Goal: Transaction & Acquisition: Purchase product/service

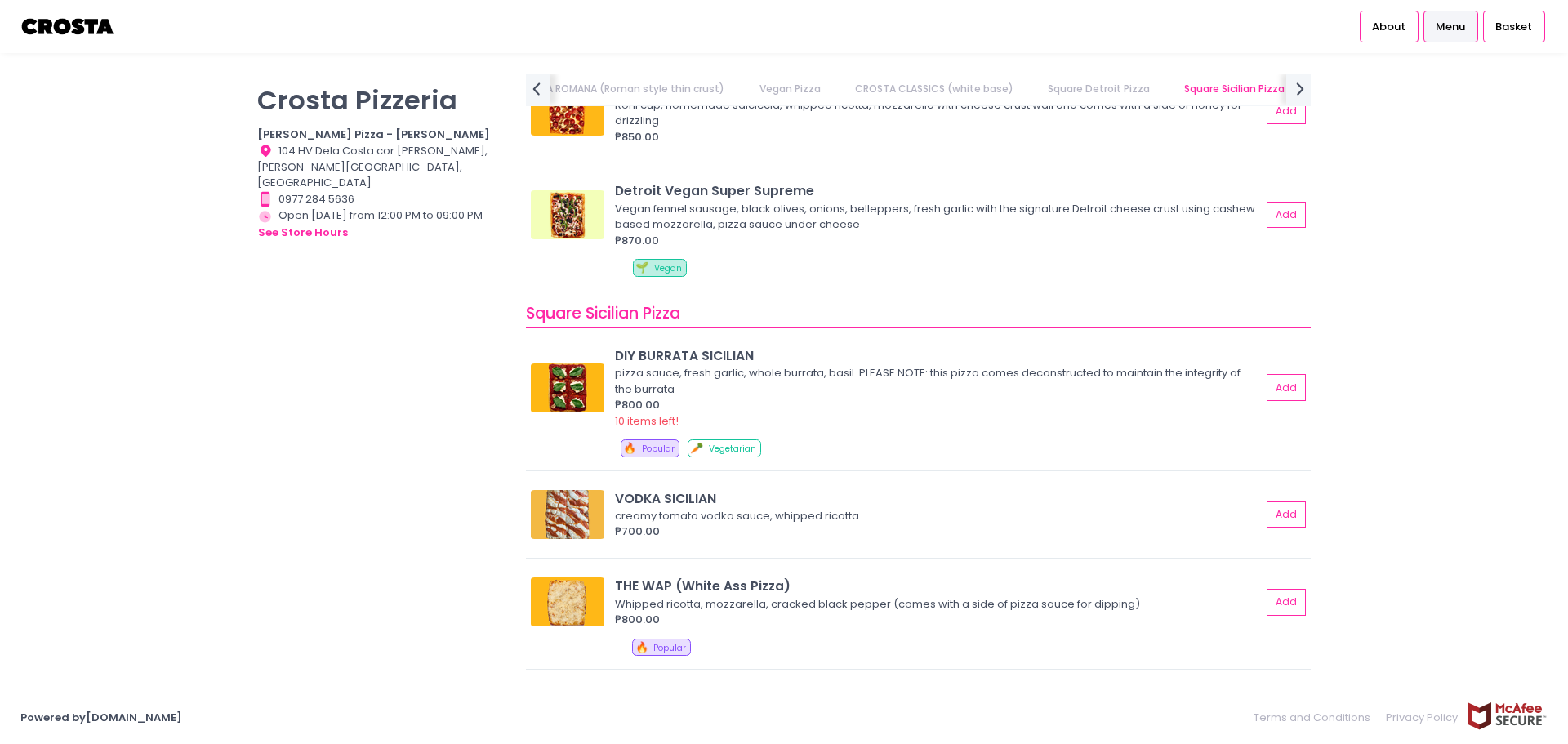
scroll to position [2335, 0]
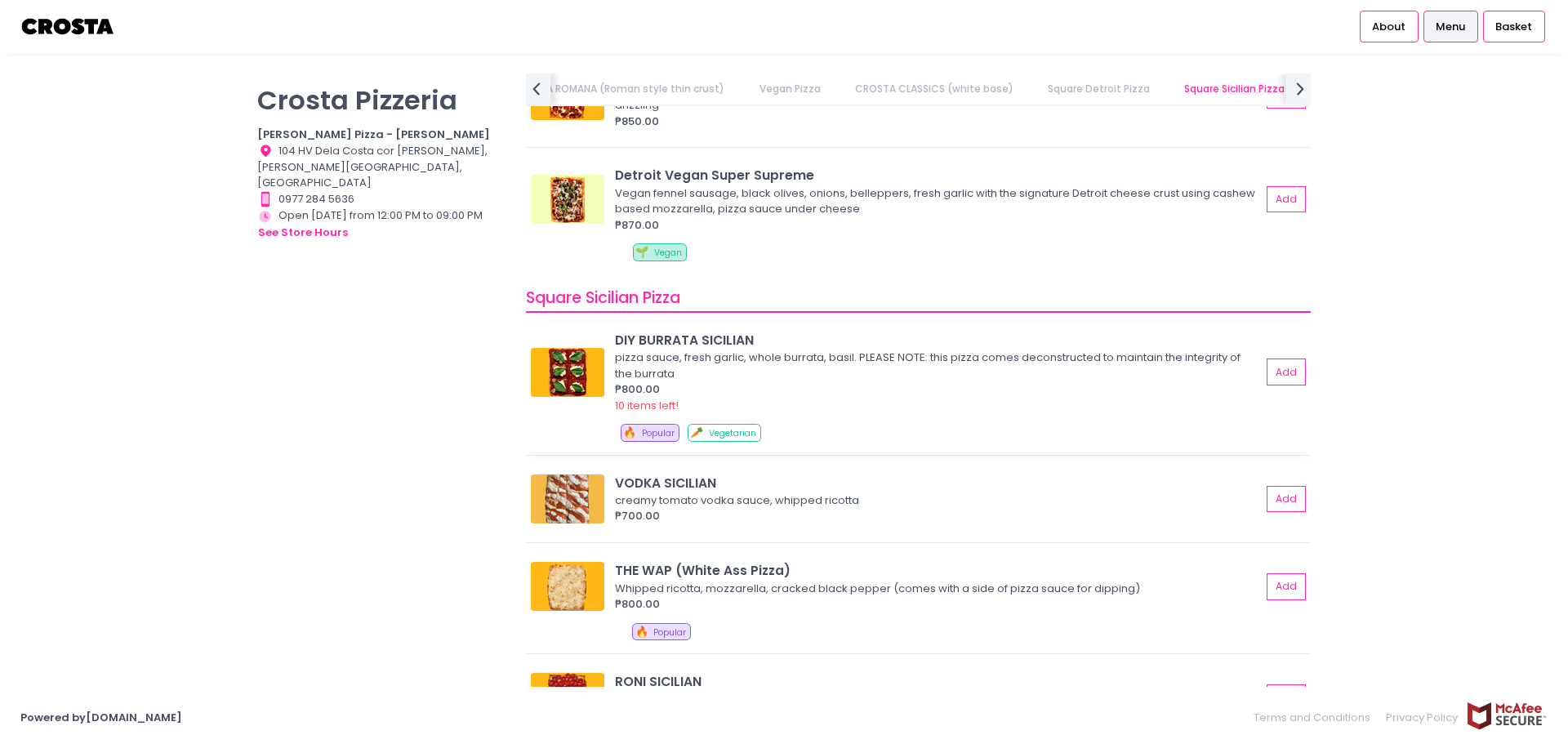
click at [694, 336] on div "DIY BURRATA SICILIAN" at bounding box center [938, 340] width 646 height 19
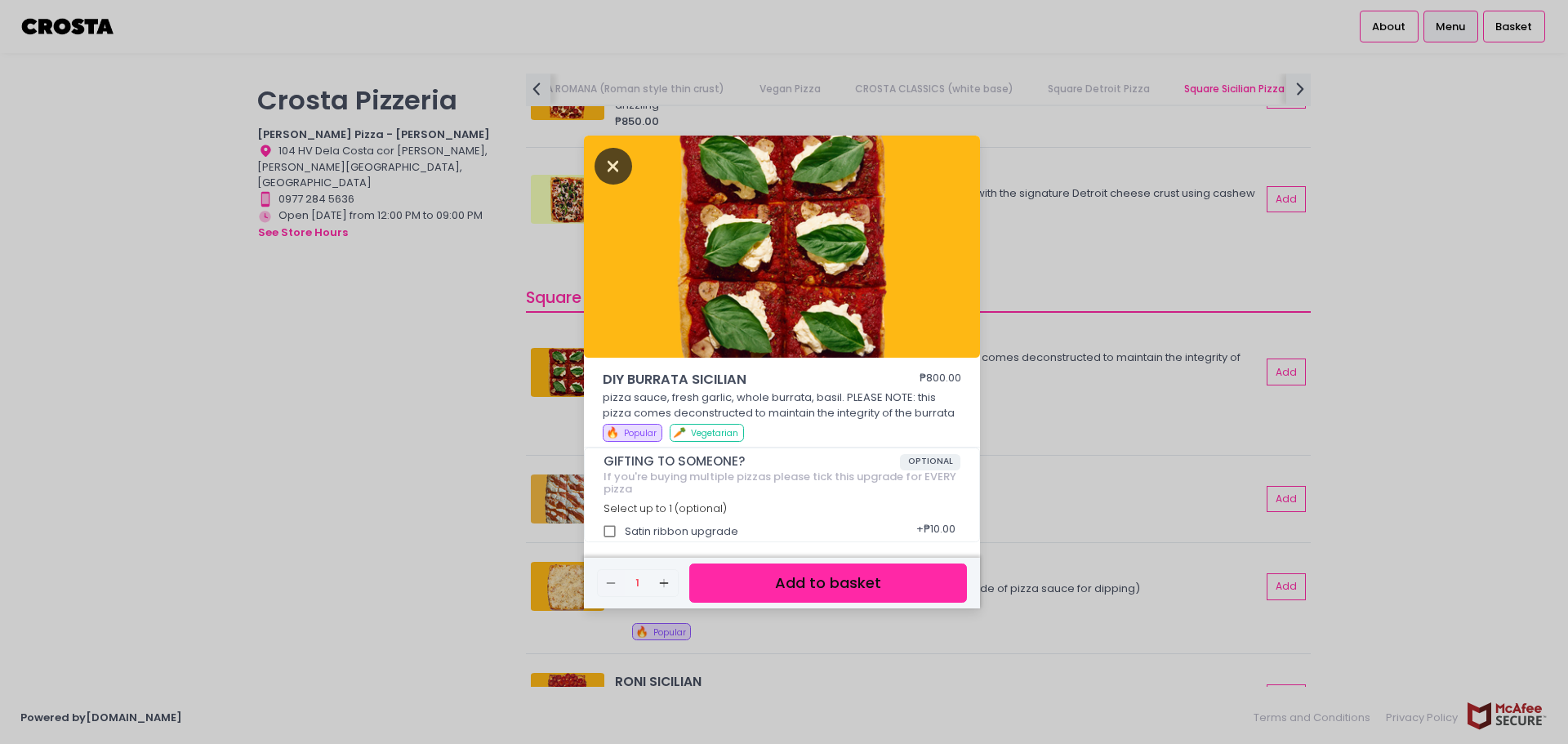
click at [610, 161] on icon "Close" at bounding box center [613, 166] width 37 height 36
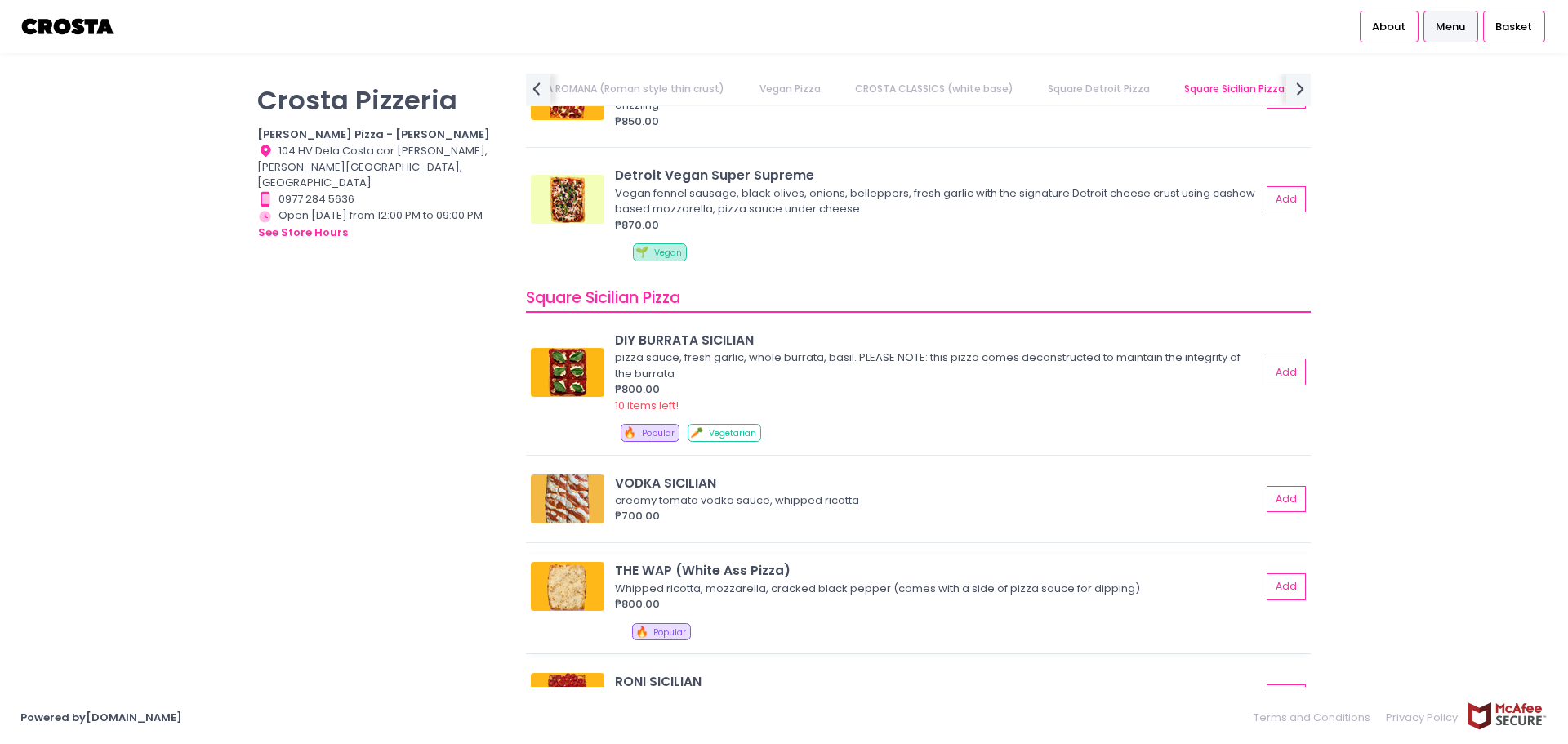
click at [562, 586] on img at bounding box center [567, 586] width 74 height 49
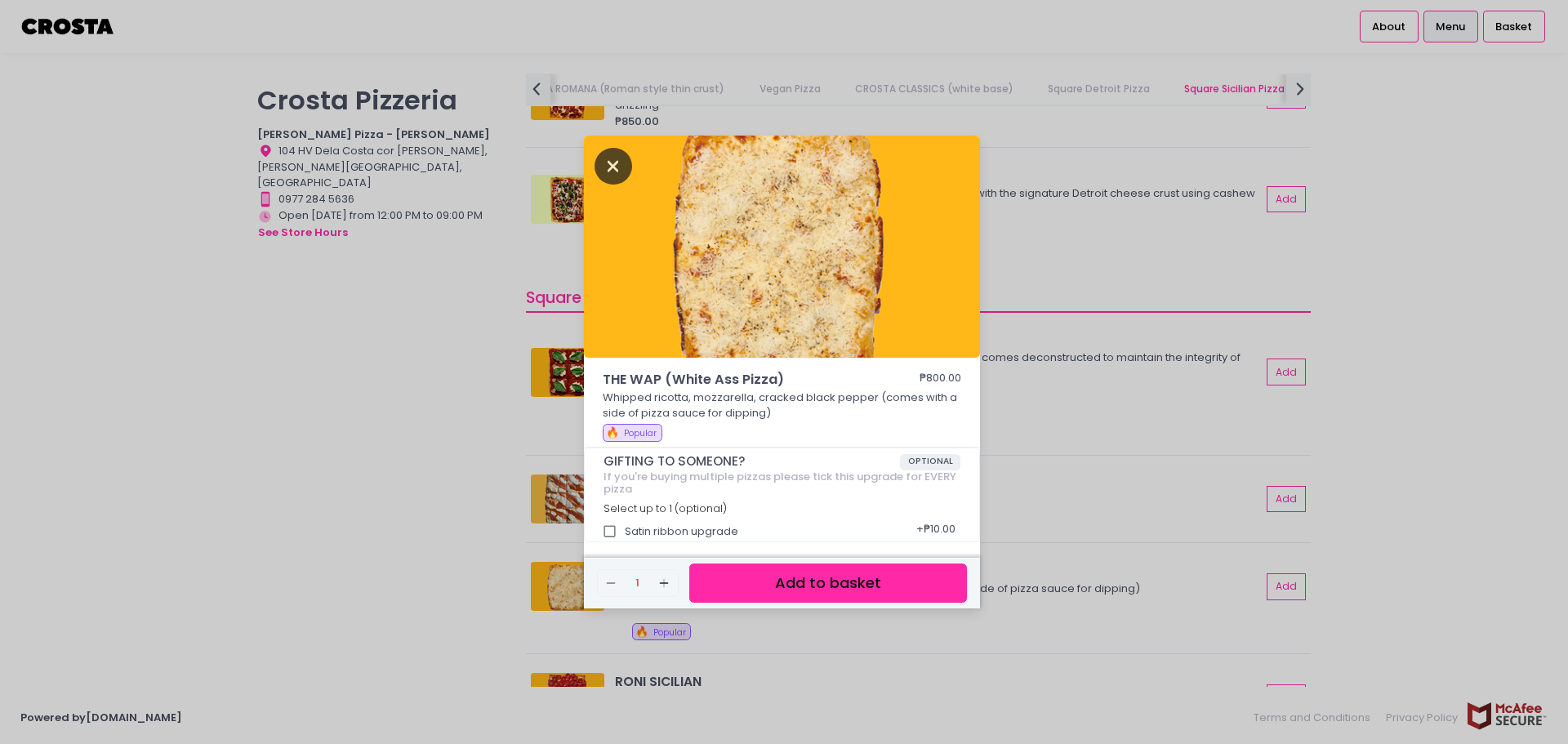
click at [622, 168] on icon "Close" at bounding box center [613, 166] width 37 height 36
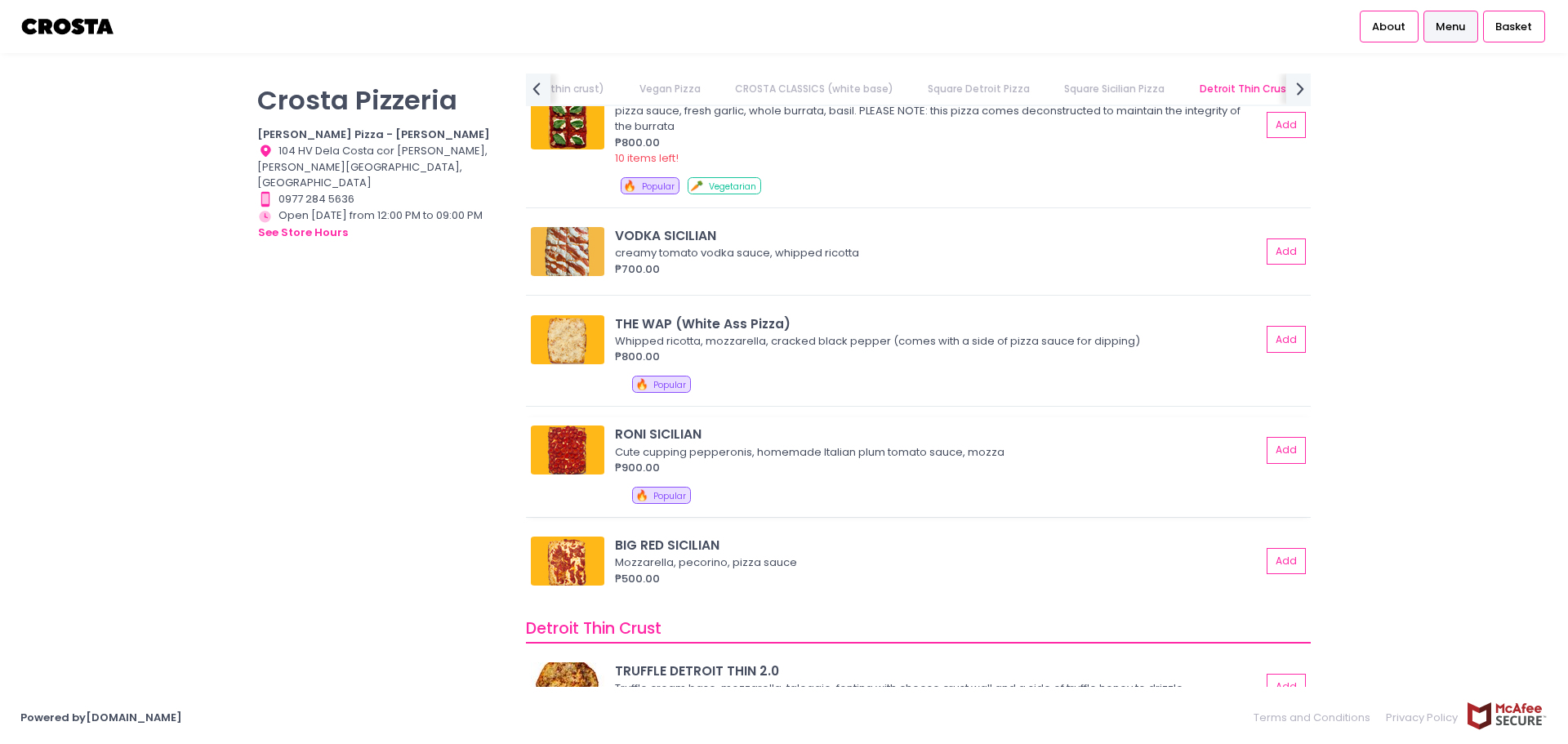
scroll to position [2662, 0]
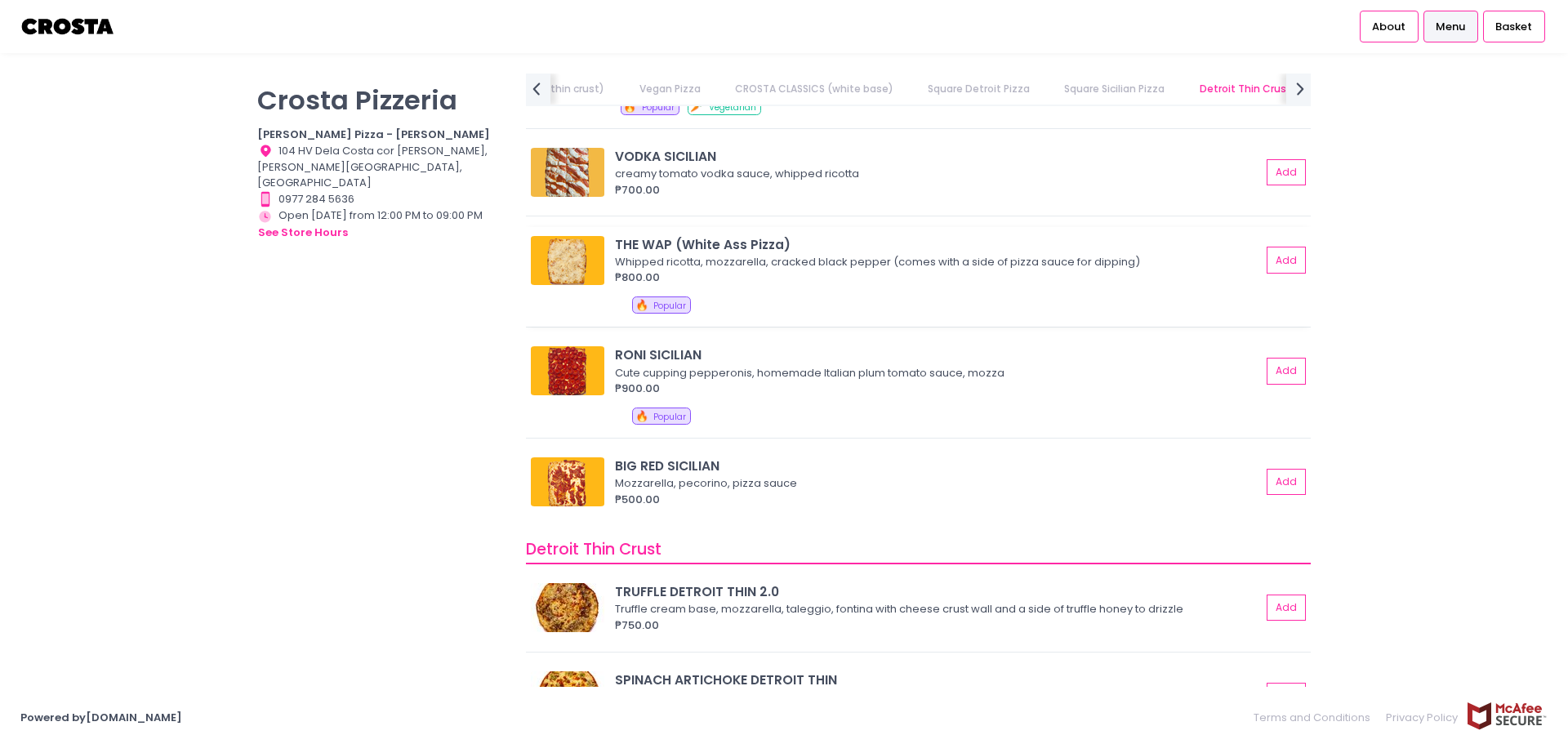
click at [547, 263] on img at bounding box center [567, 260] width 74 height 49
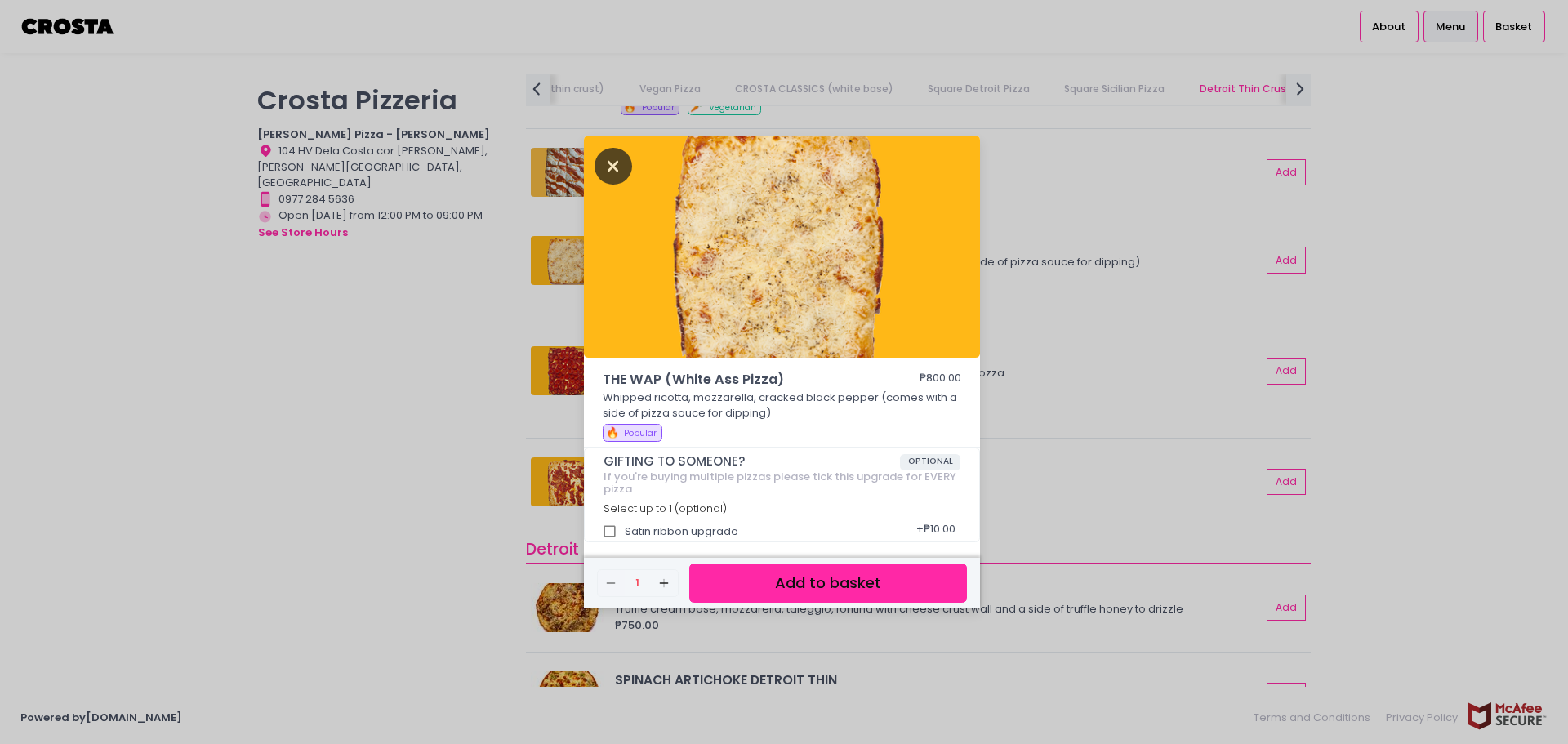
click at [612, 167] on icon "Close" at bounding box center [613, 166] width 37 height 36
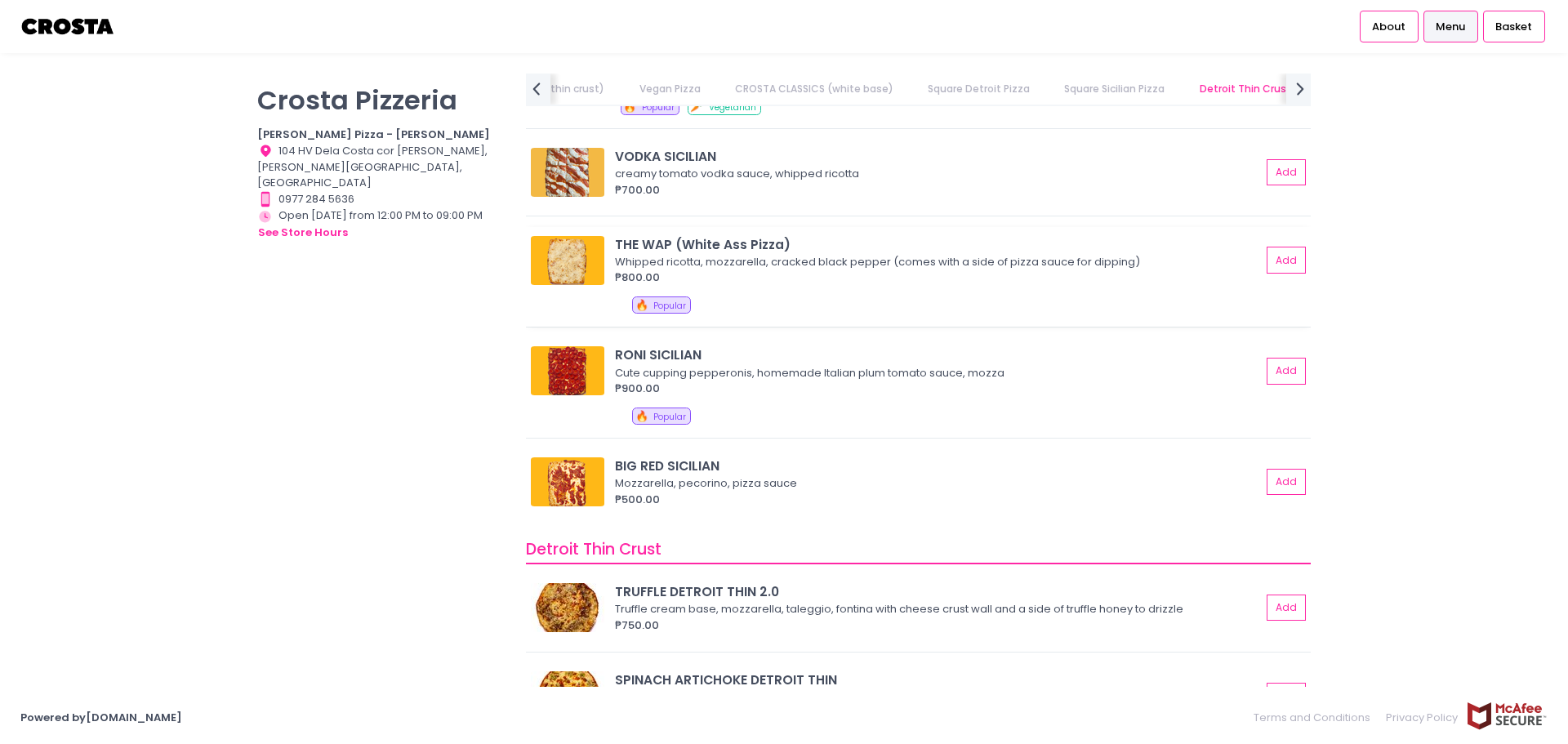
click at [714, 247] on div "THE WAP (White Ass Pizza)" at bounding box center [938, 244] width 646 height 19
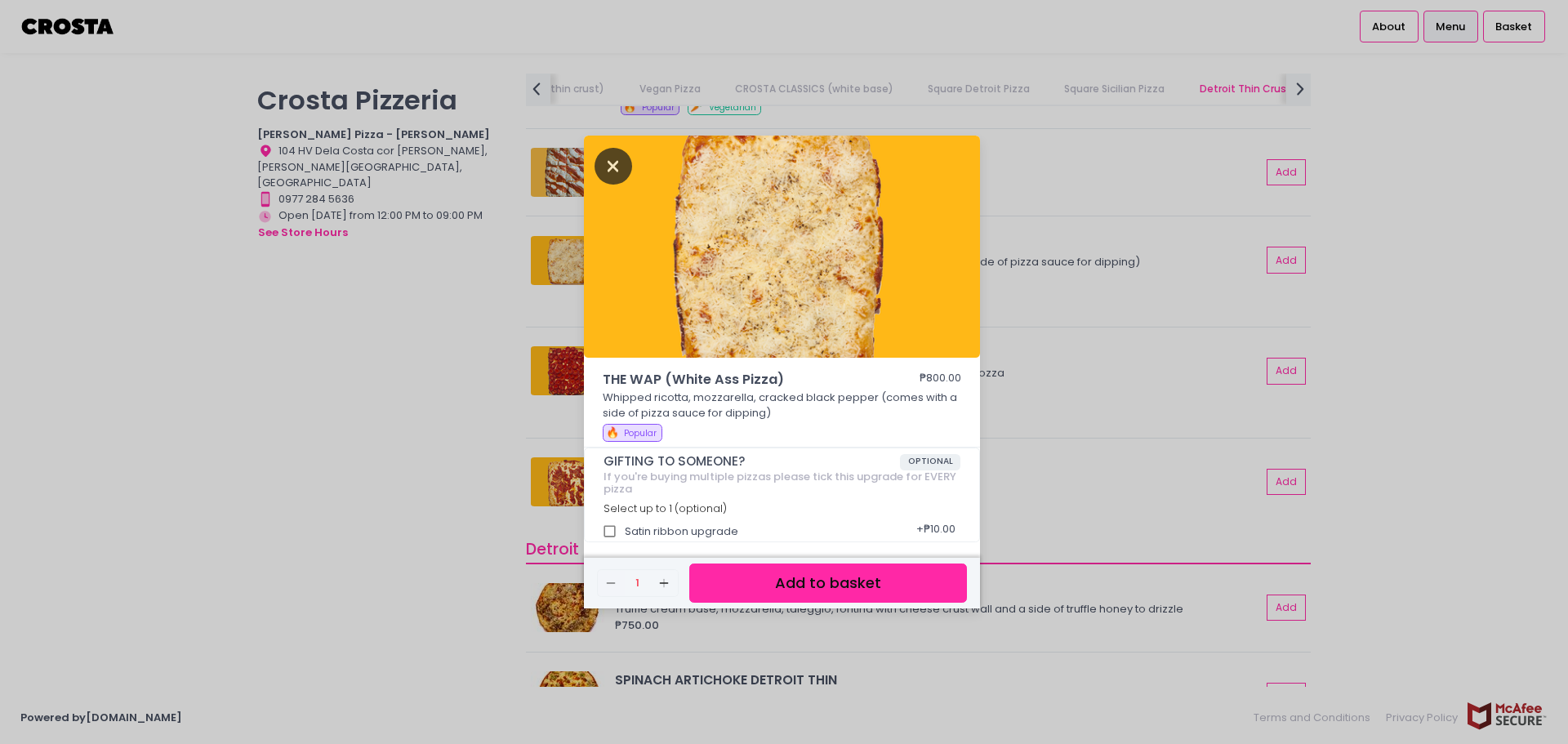
click at [597, 161] on icon "Close" at bounding box center [613, 166] width 37 height 36
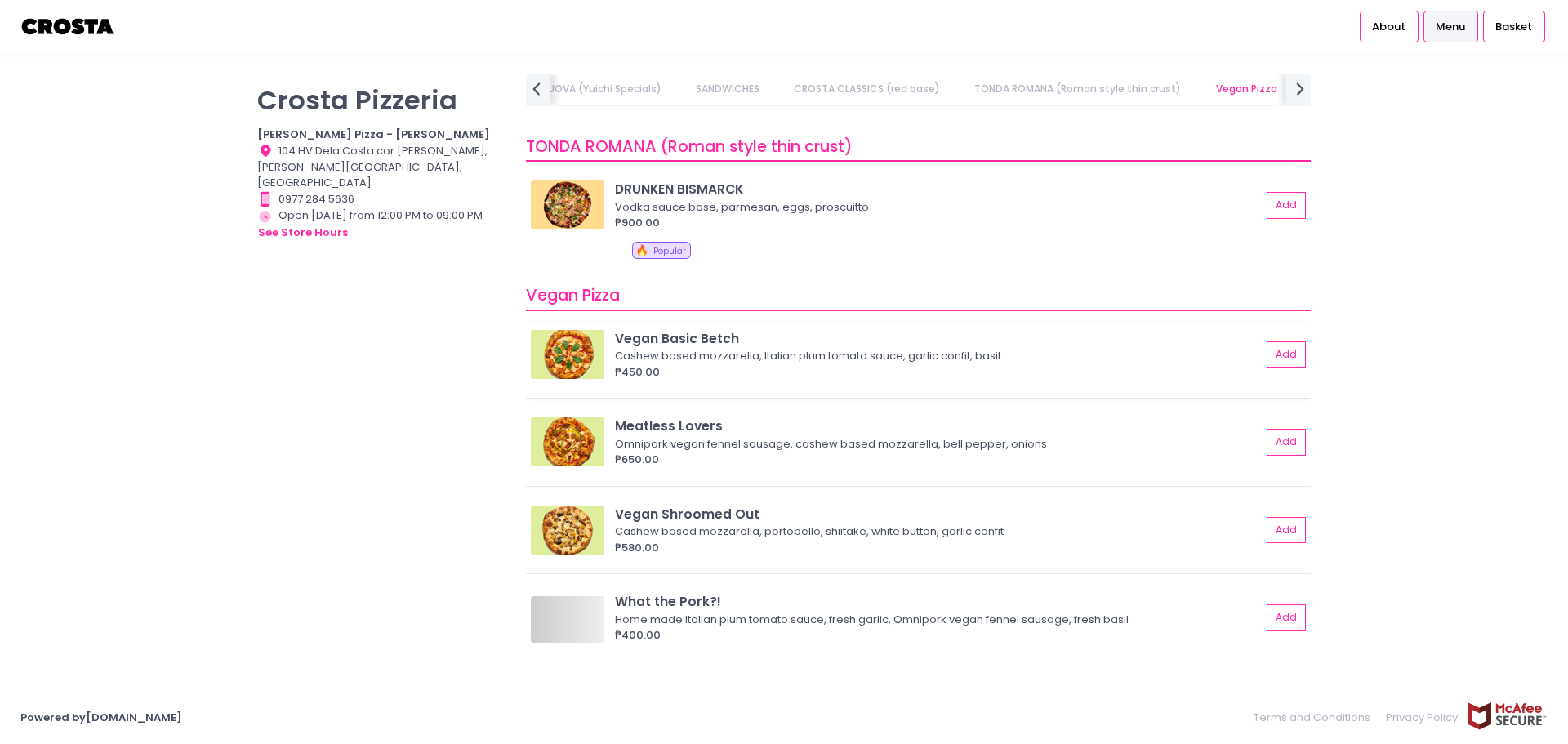
scroll to position [0, 0]
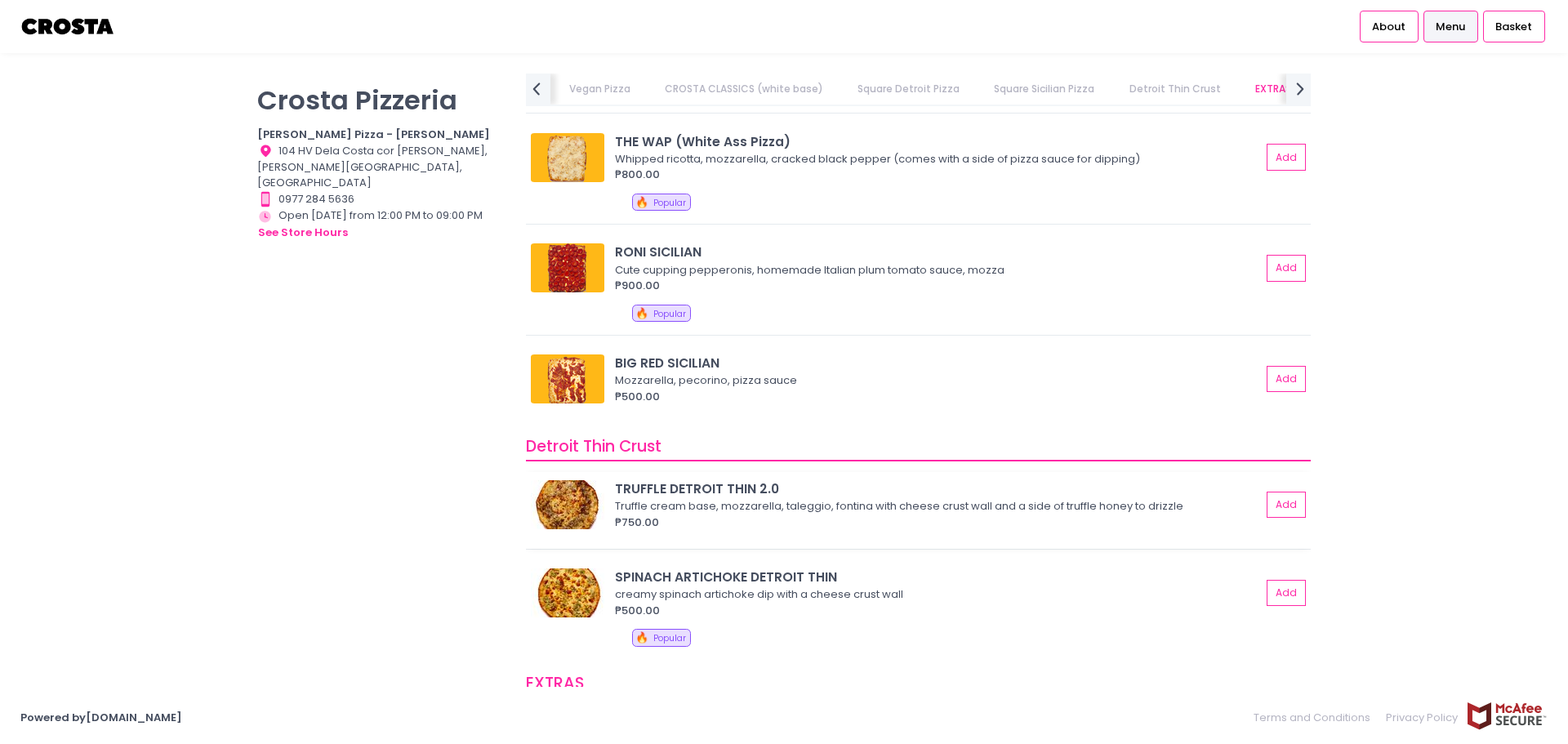
click at [638, 508] on div "Truffle cream base, mozzarella, taleggio, fontina with cheese crust wall and a …" at bounding box center [935, 506] width 641 height 17
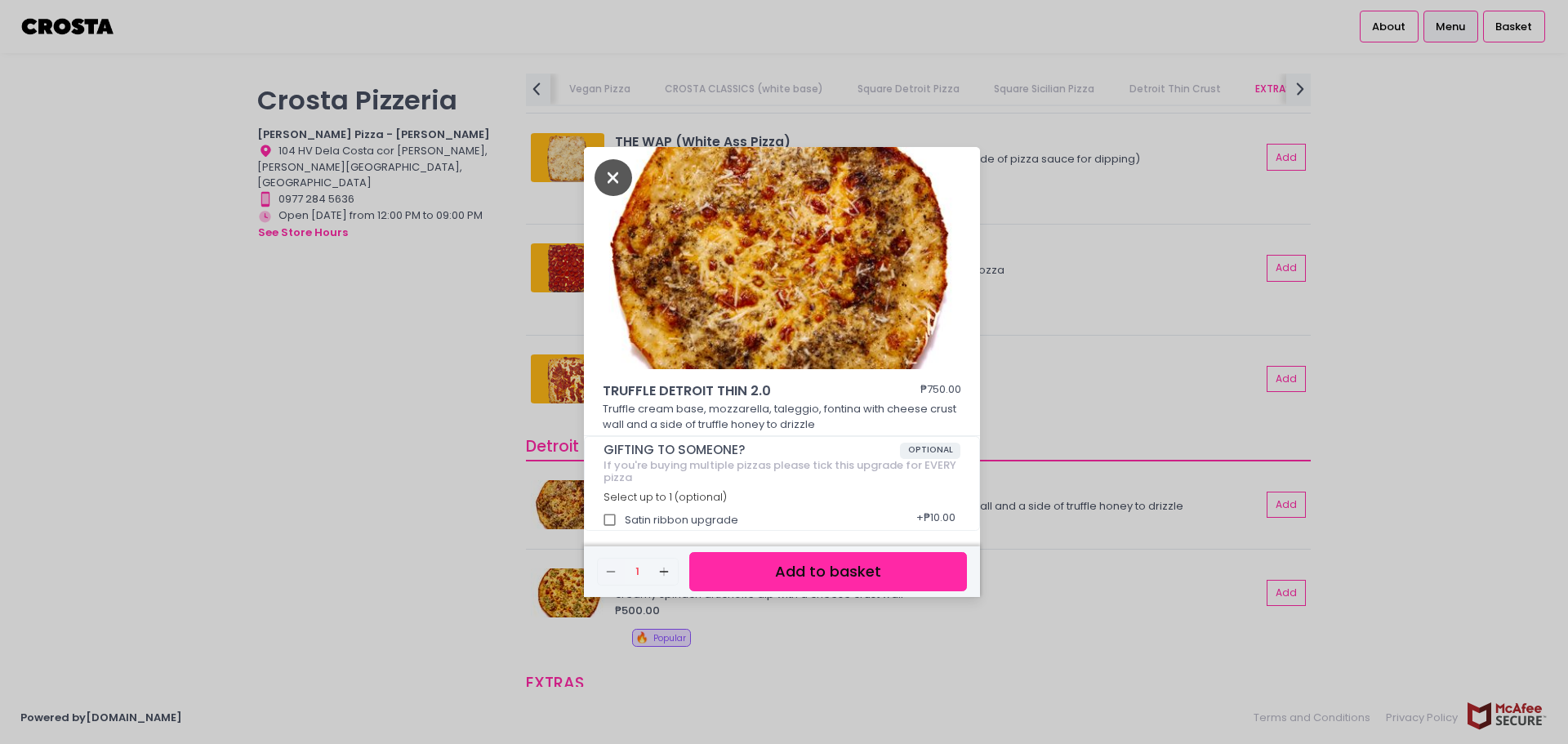
click at [610, 177] on icon "Close" at bounding box center [613, 177] width 37 height 36
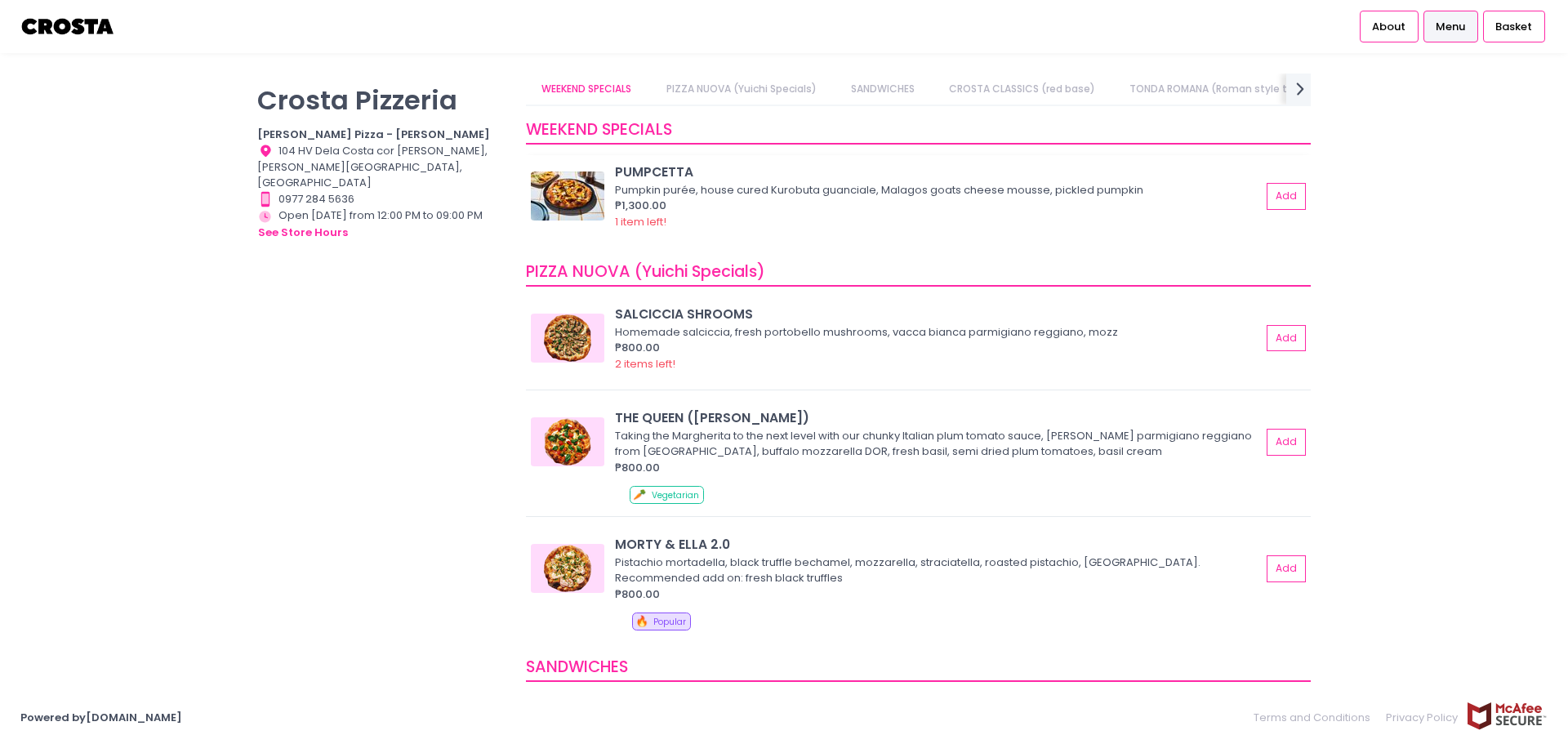
click at [673, 183] on div "Pumpkin purée, house cured Kurobuta guanciale, Malagos goats cheese mousse, pic…" at bounding box center [935, 190] width 641 height 17
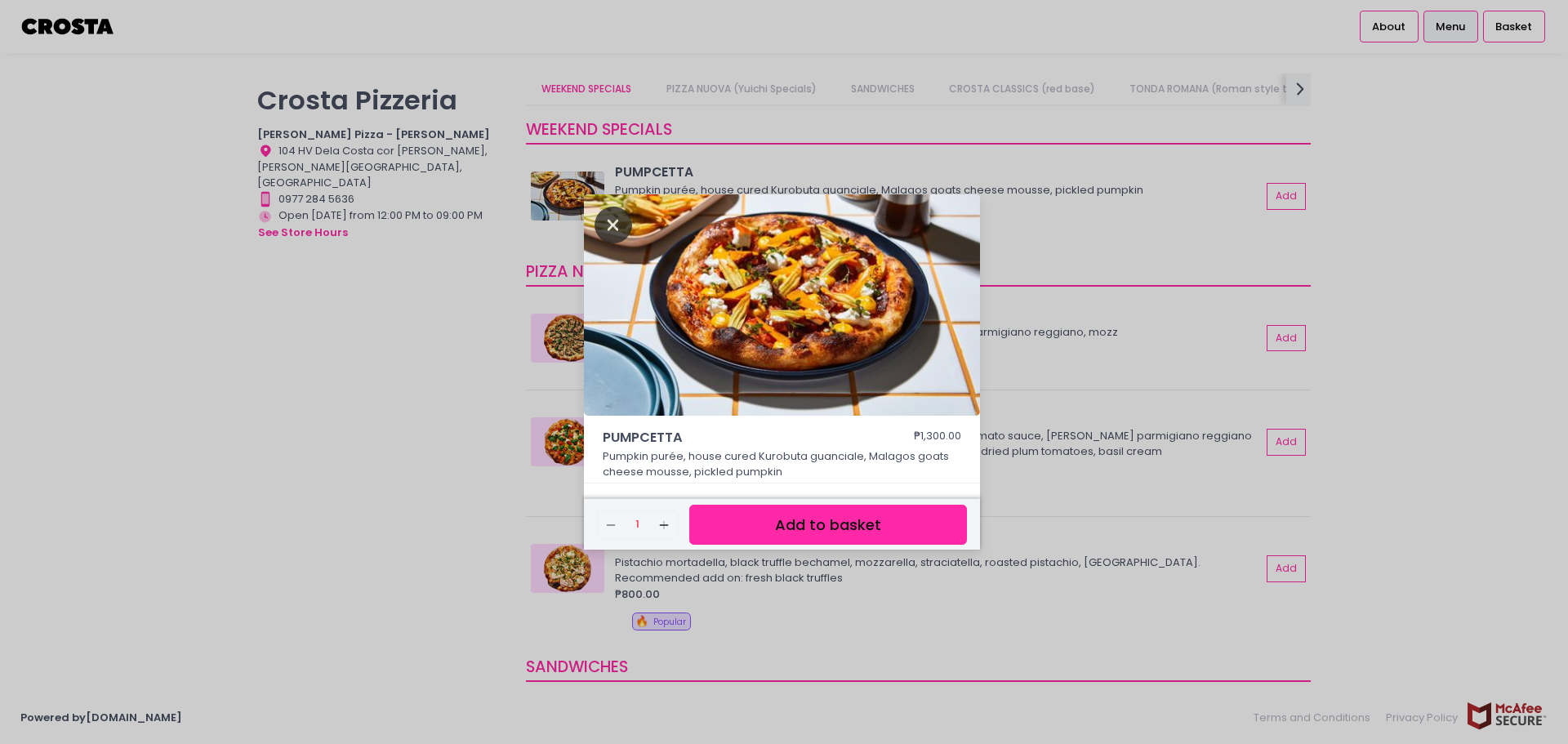
click at [613, 229] on icon "Close" at bounding box center [613, 225] width 37 height 36
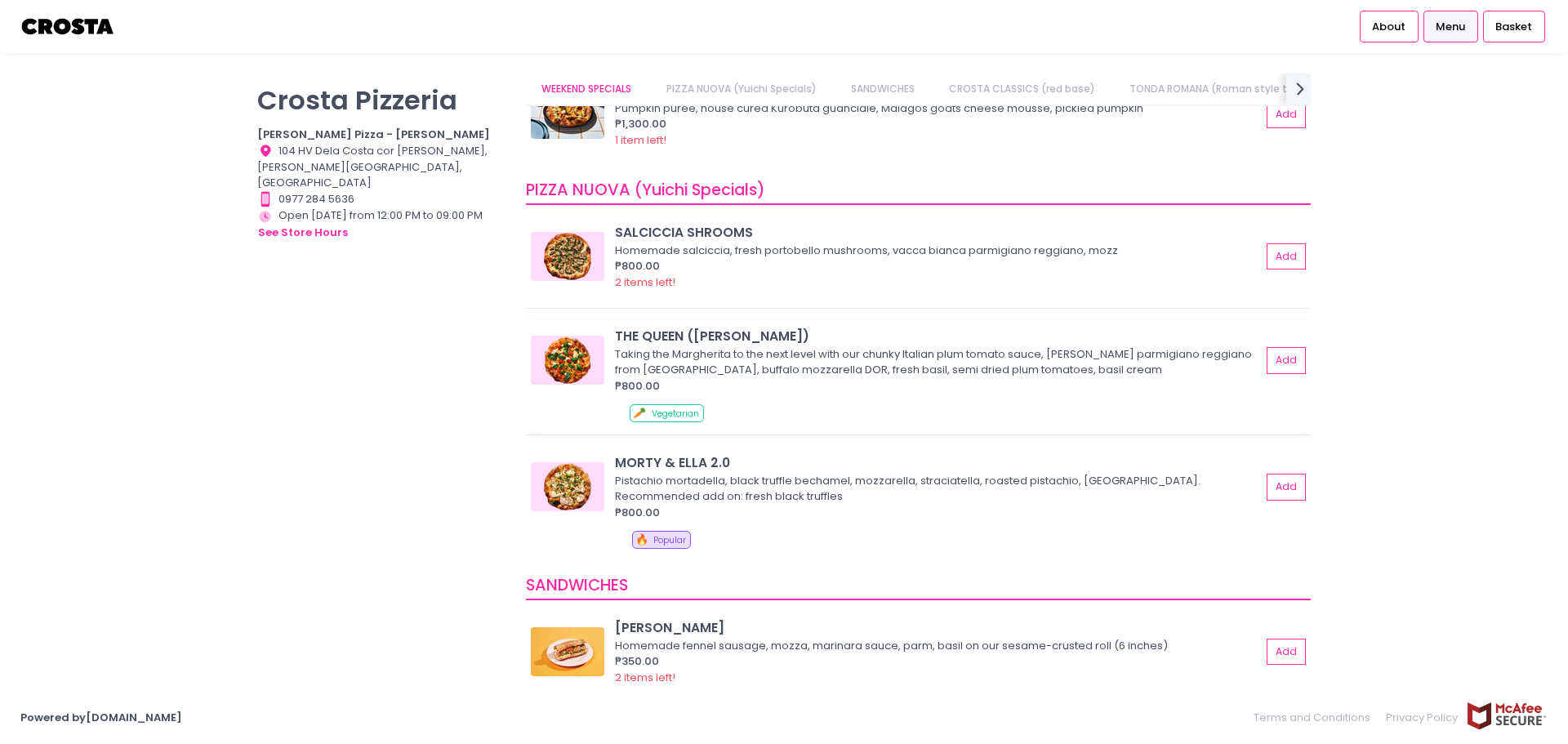
scroll to position [163, 0]
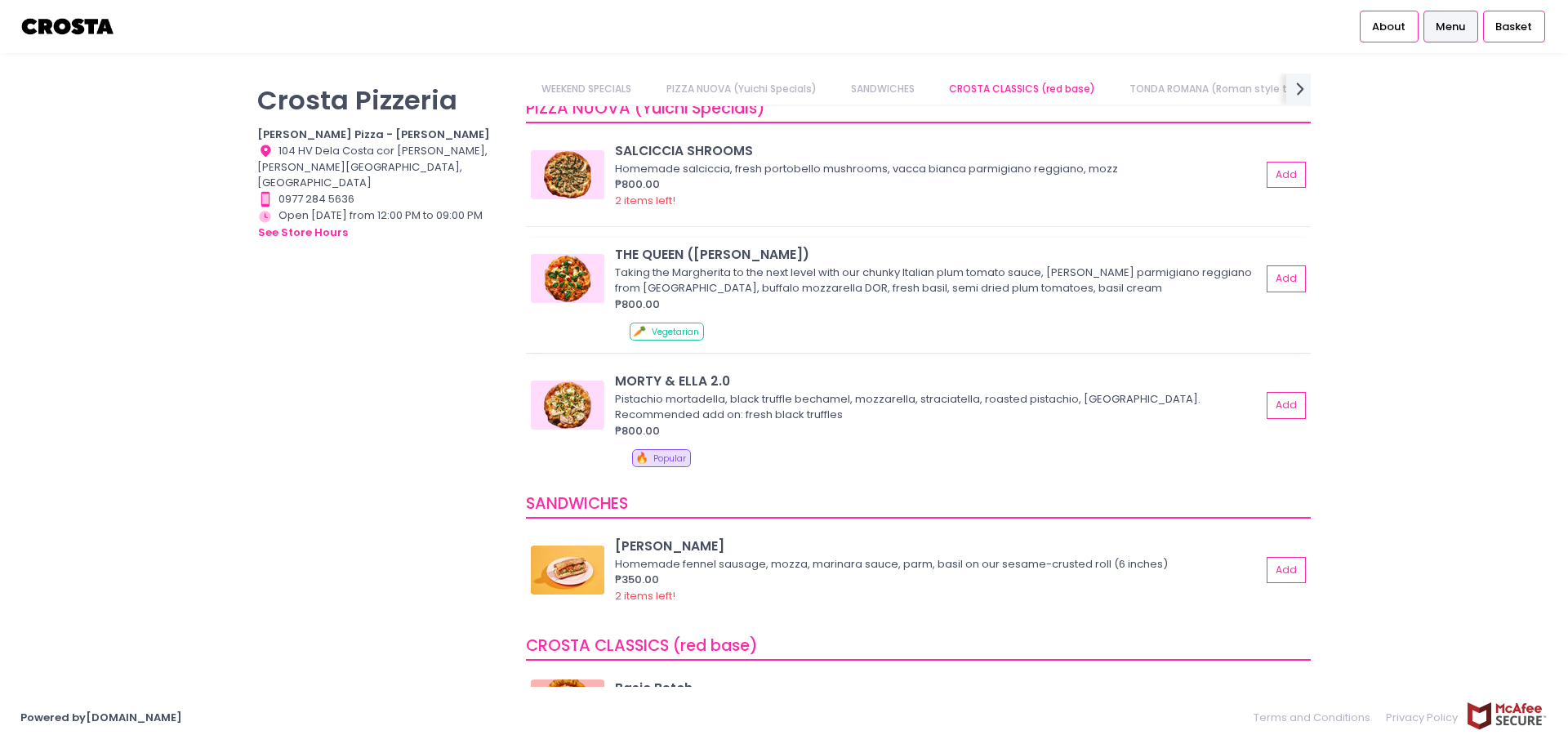
click at [583, 277] on img at bounding box center [567, 279] width 74 height 49
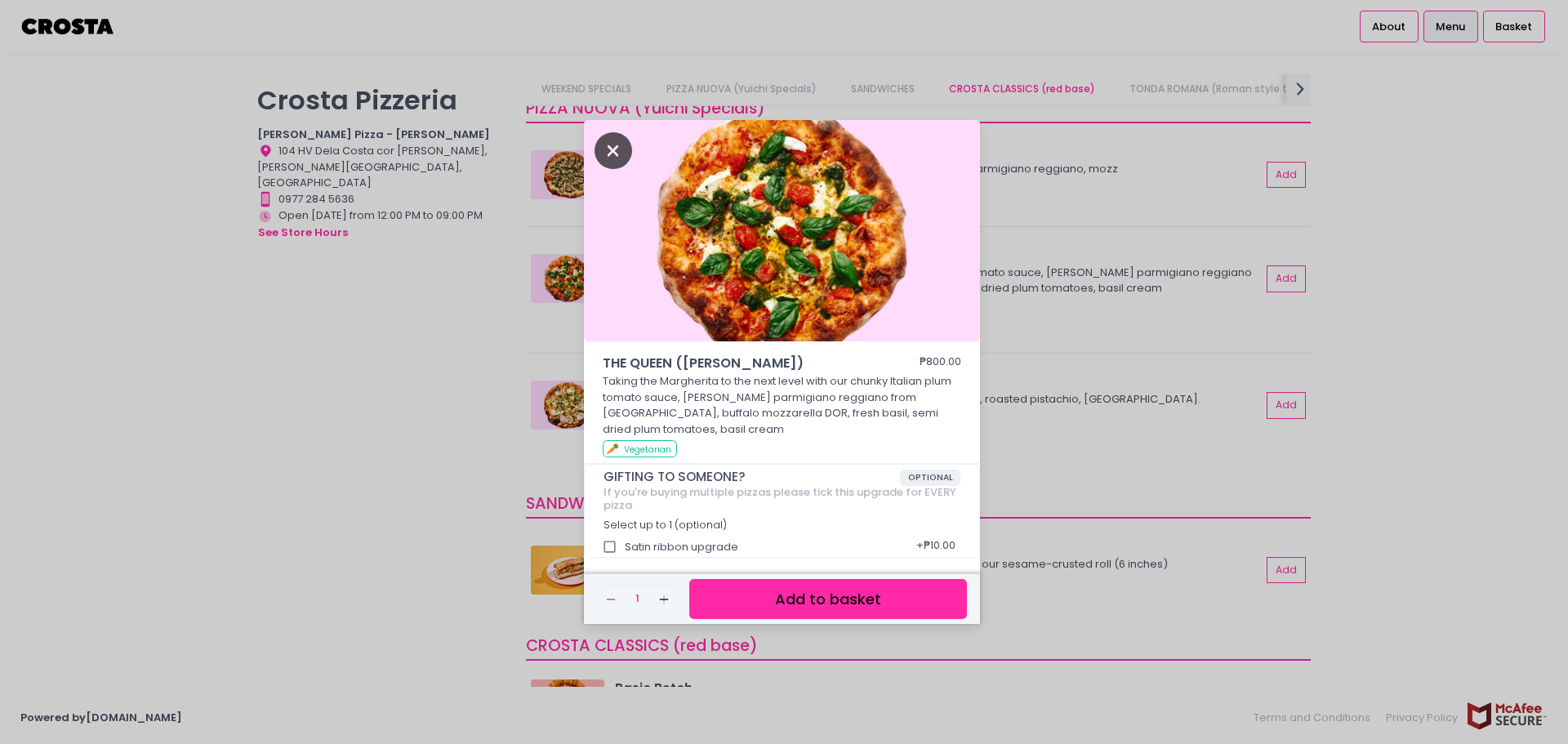
click at [606, 154] on icon "Close" at bounding box center [613, 150] width 37 height 36
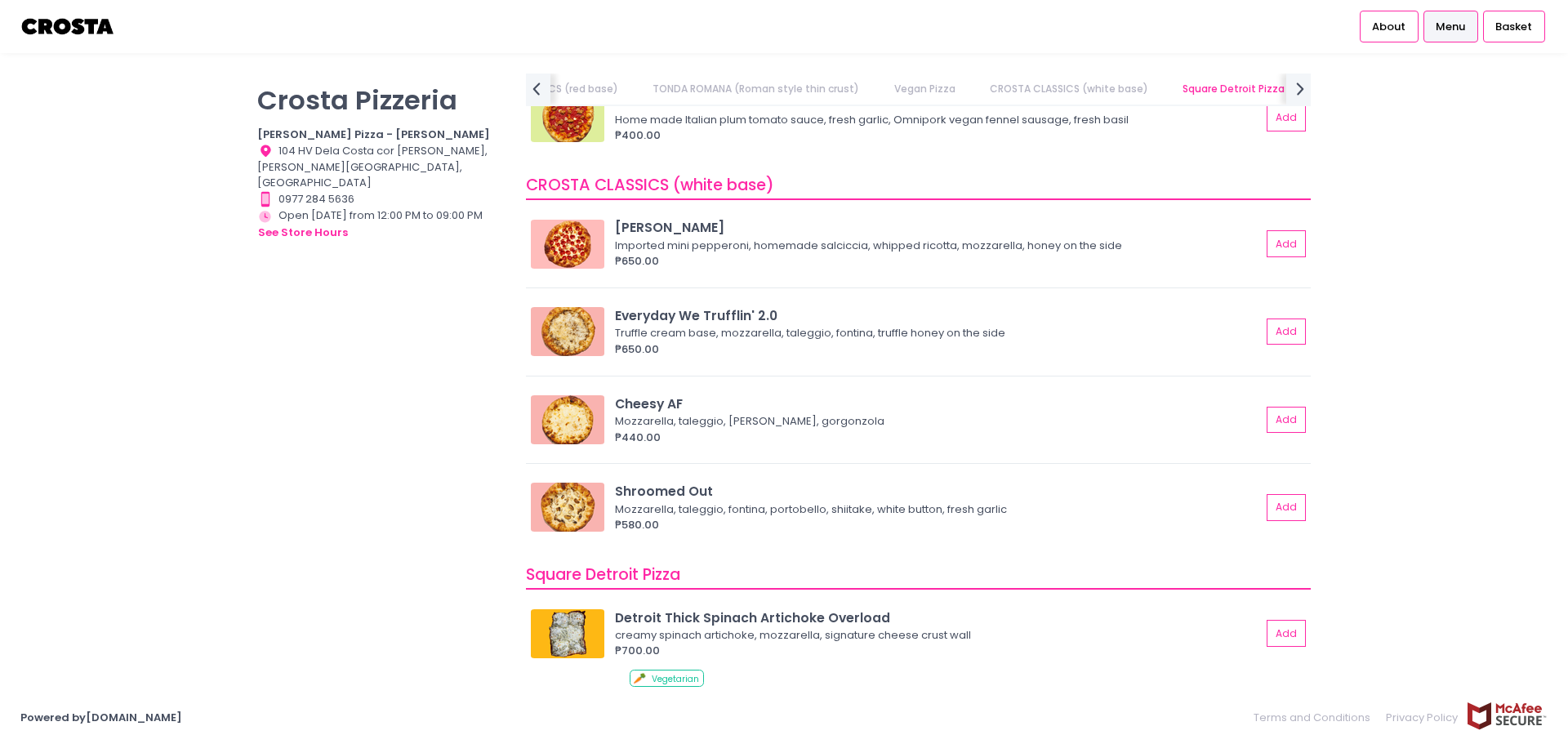
scroll to position [1633, 0]
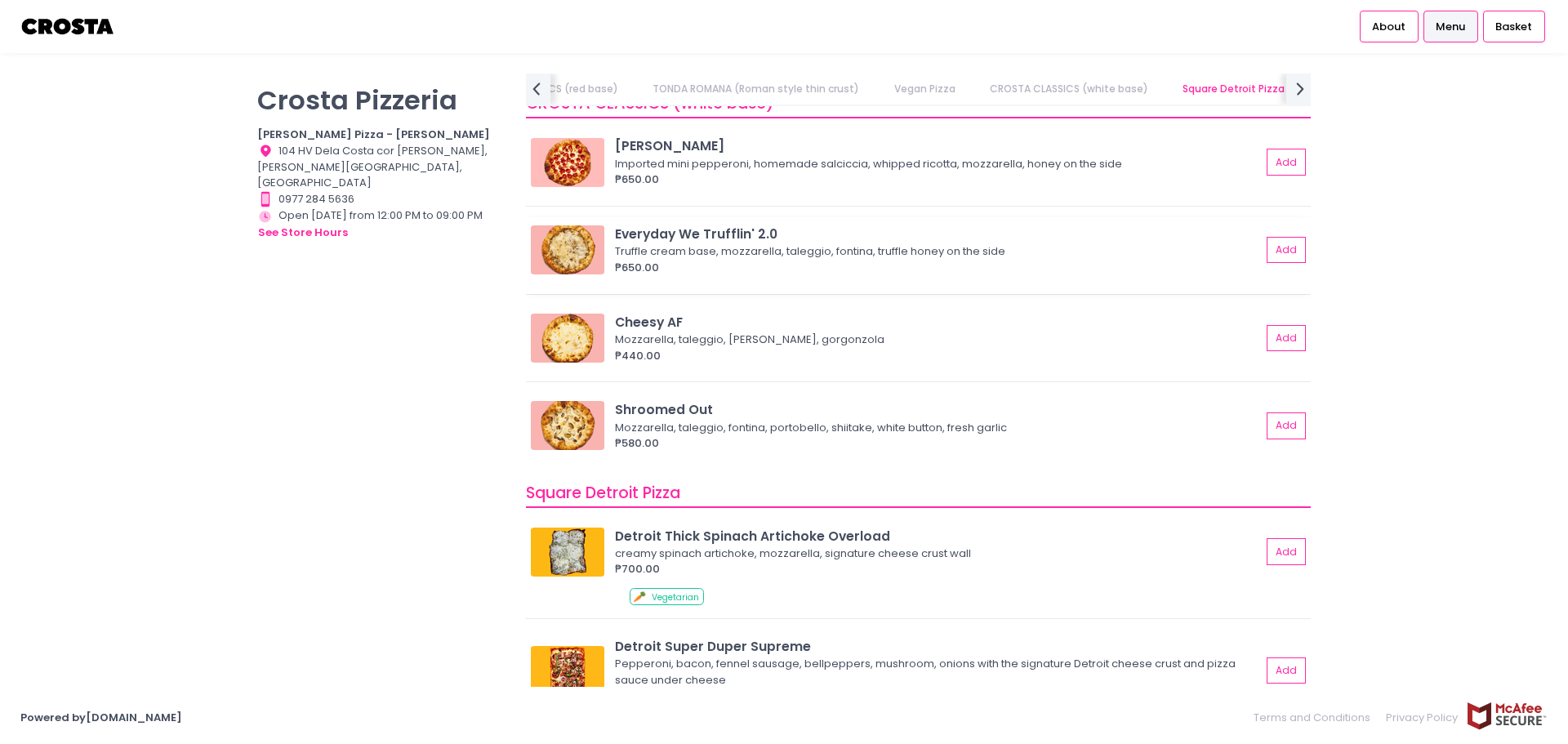
click at [578, 245] on img at bounding box center [567, 250] width 74 height 49
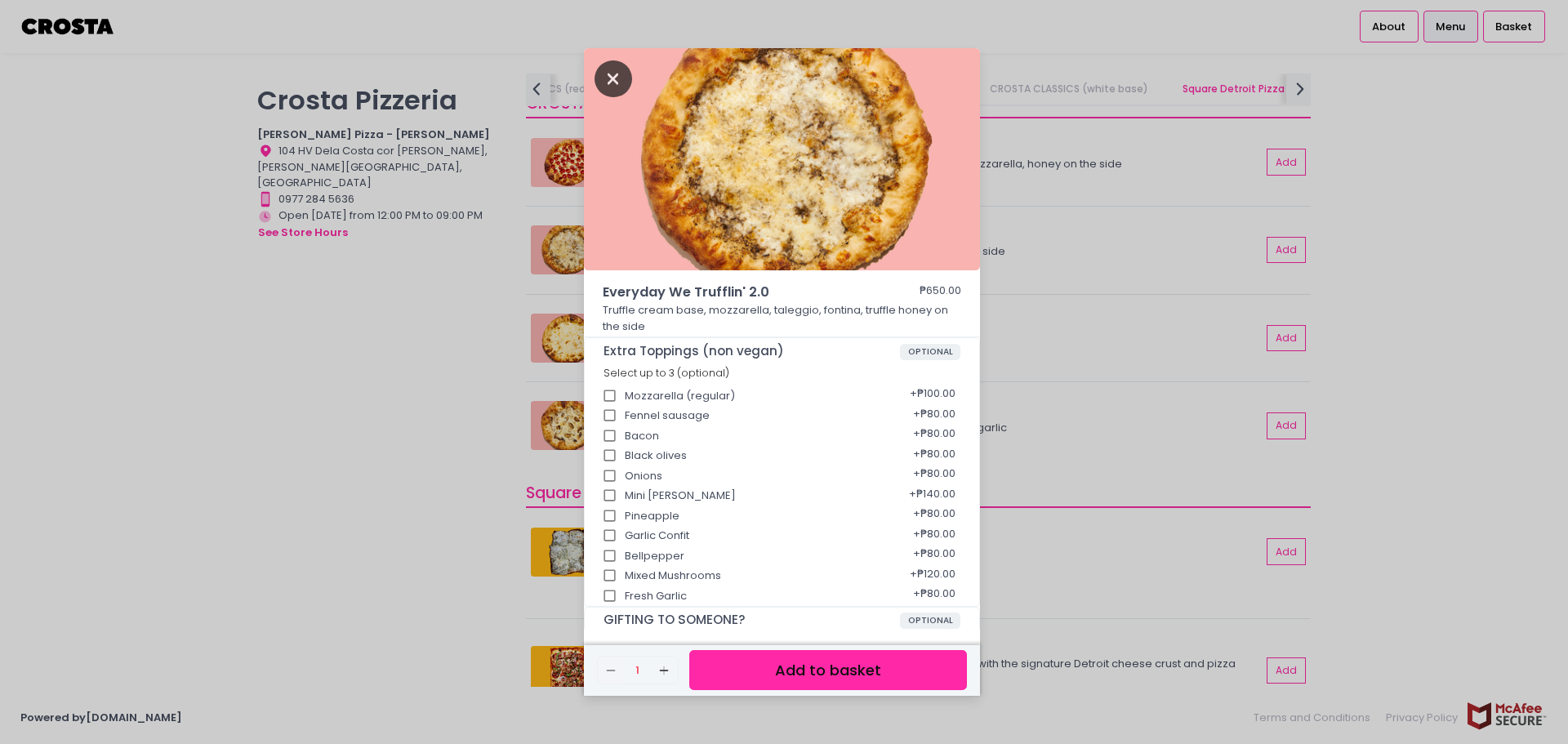
click at [607, 76] on icon "Close" at bounding box center [613, 79] width 37 height 36
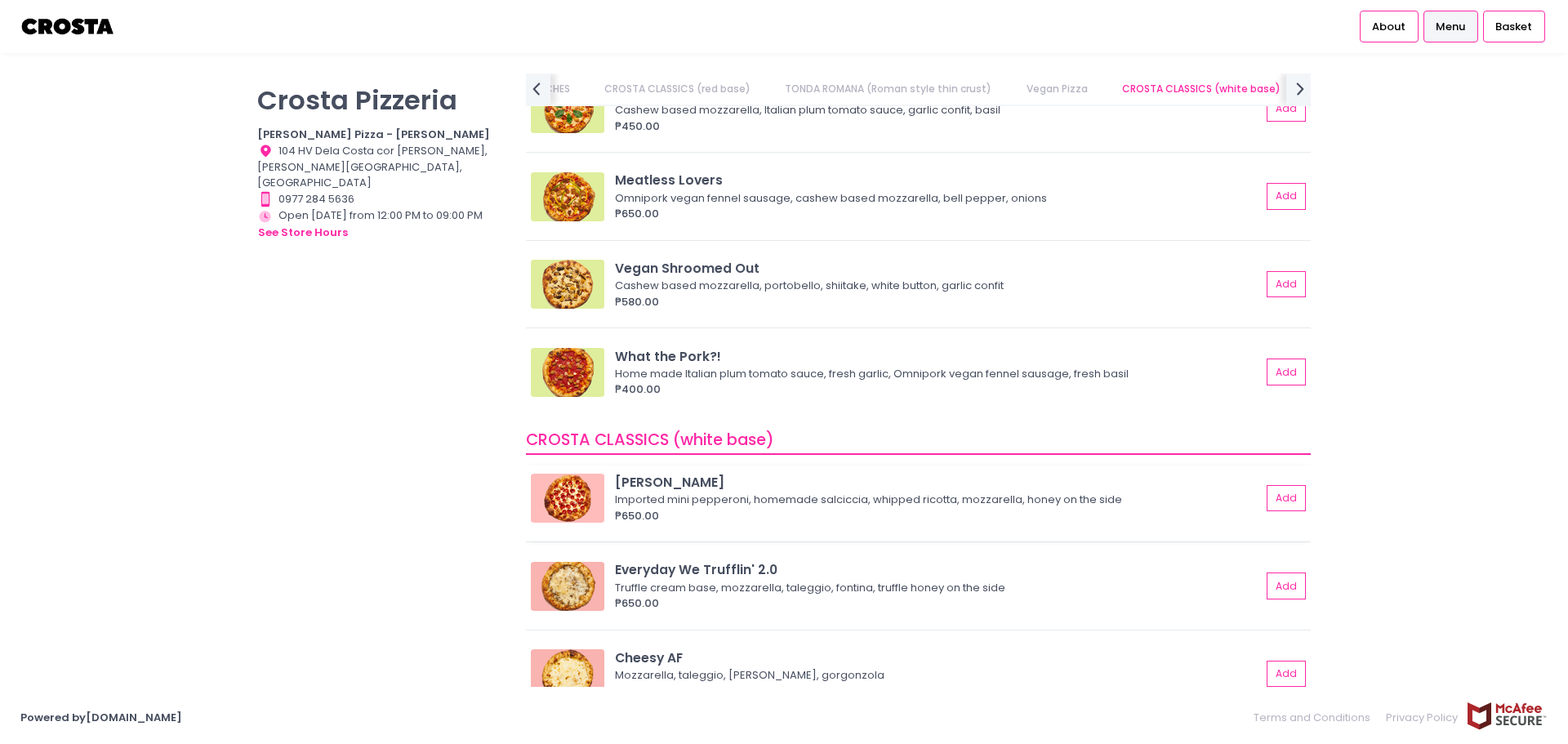
scroll to position [1330, 0]
